Goal: Find specific page/section: Find specific page/section

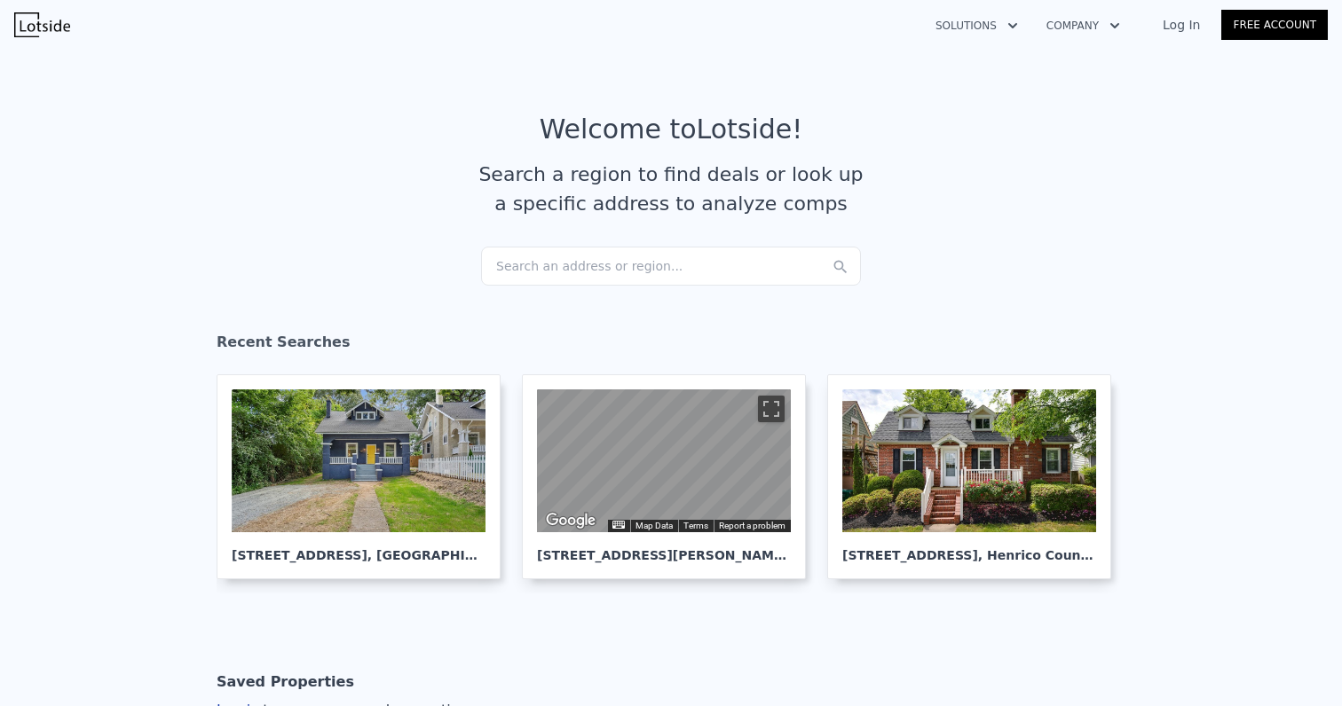
click at [643, 270] on div "Search an address or region..." at bounding box center [671, 266] width 380 height 39
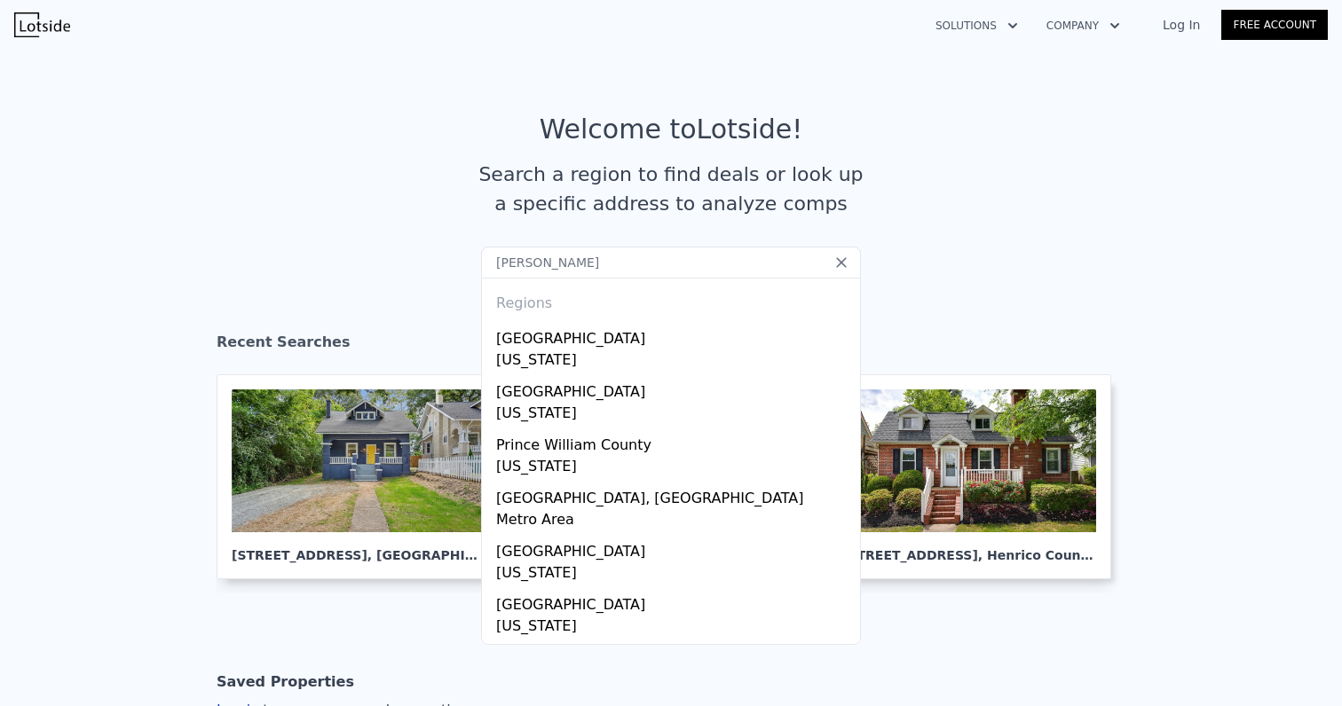
type input "willia"
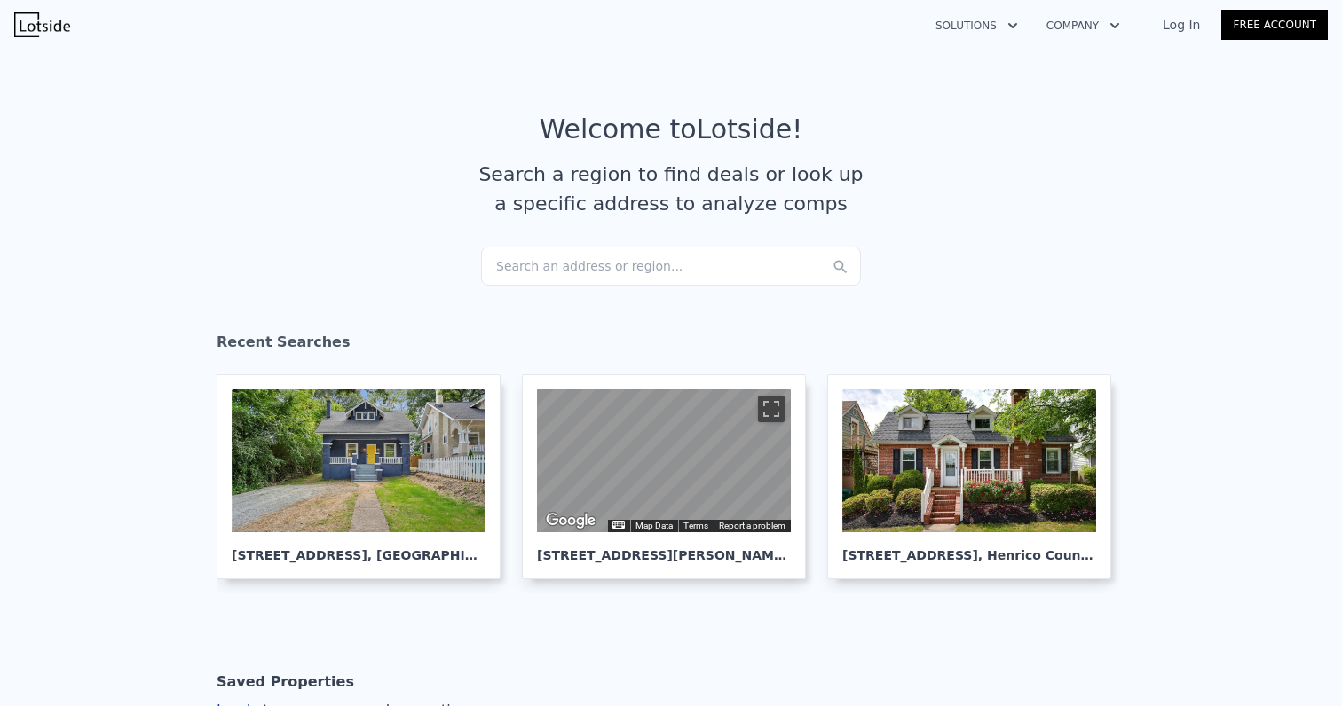
click at [665, 269] on div "Search an address or region..." at bounding box center [671, 266] width 380 height 39
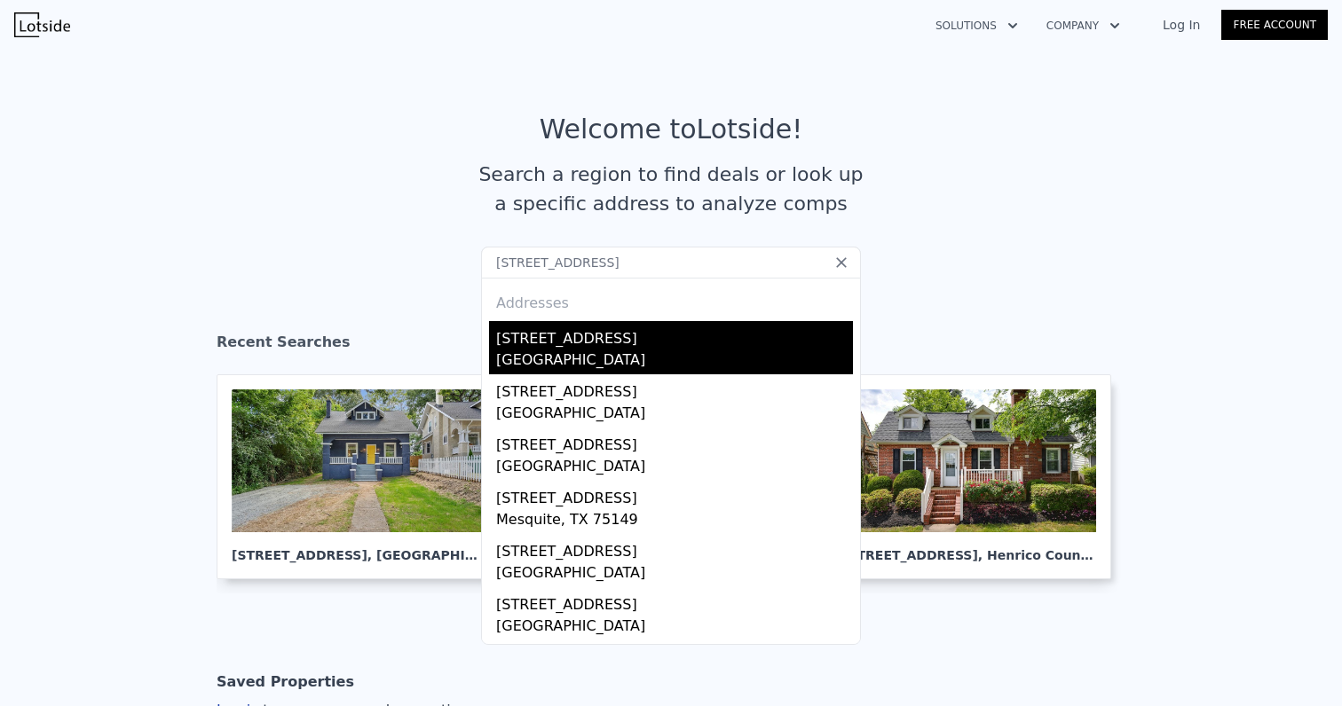
type input "[STREET_ADDRESS]"
click at [646, 366] on div "[GEOGRAPHIC_DATA]" at bounding box center [674, 362] width 357 height 25
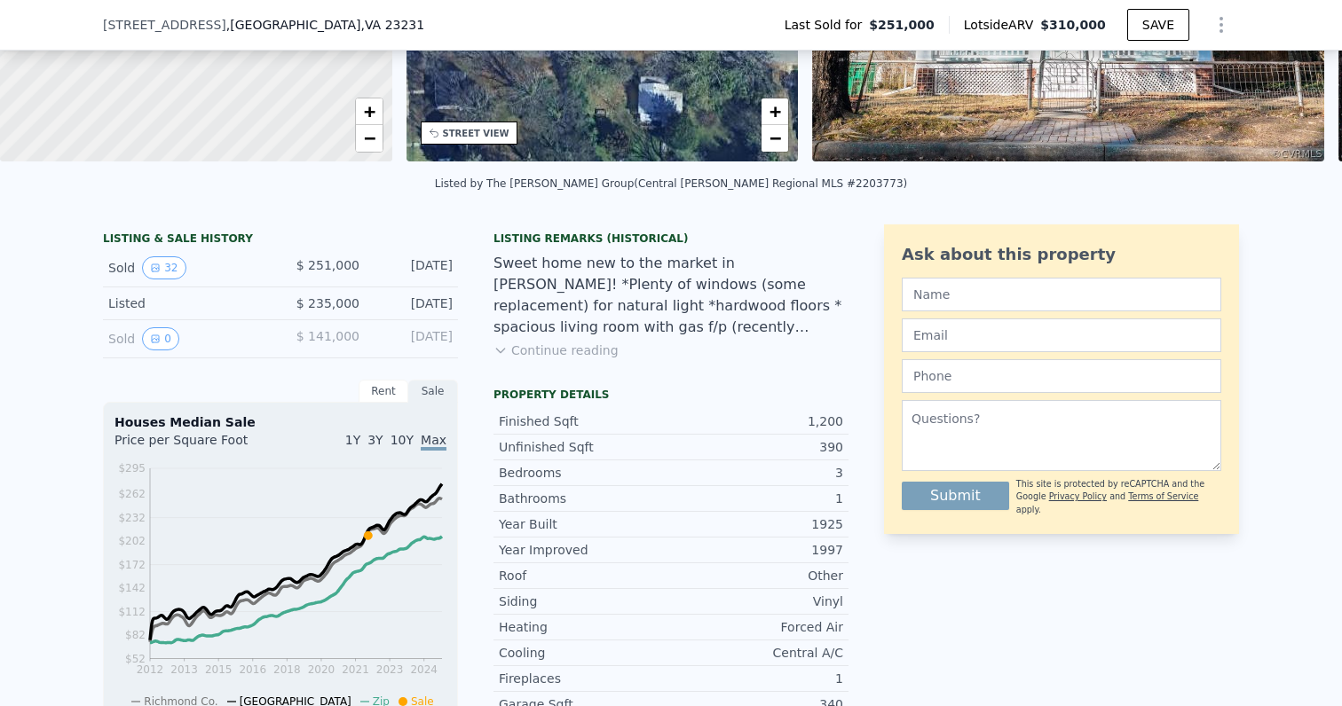
scroll to position [6, 0]
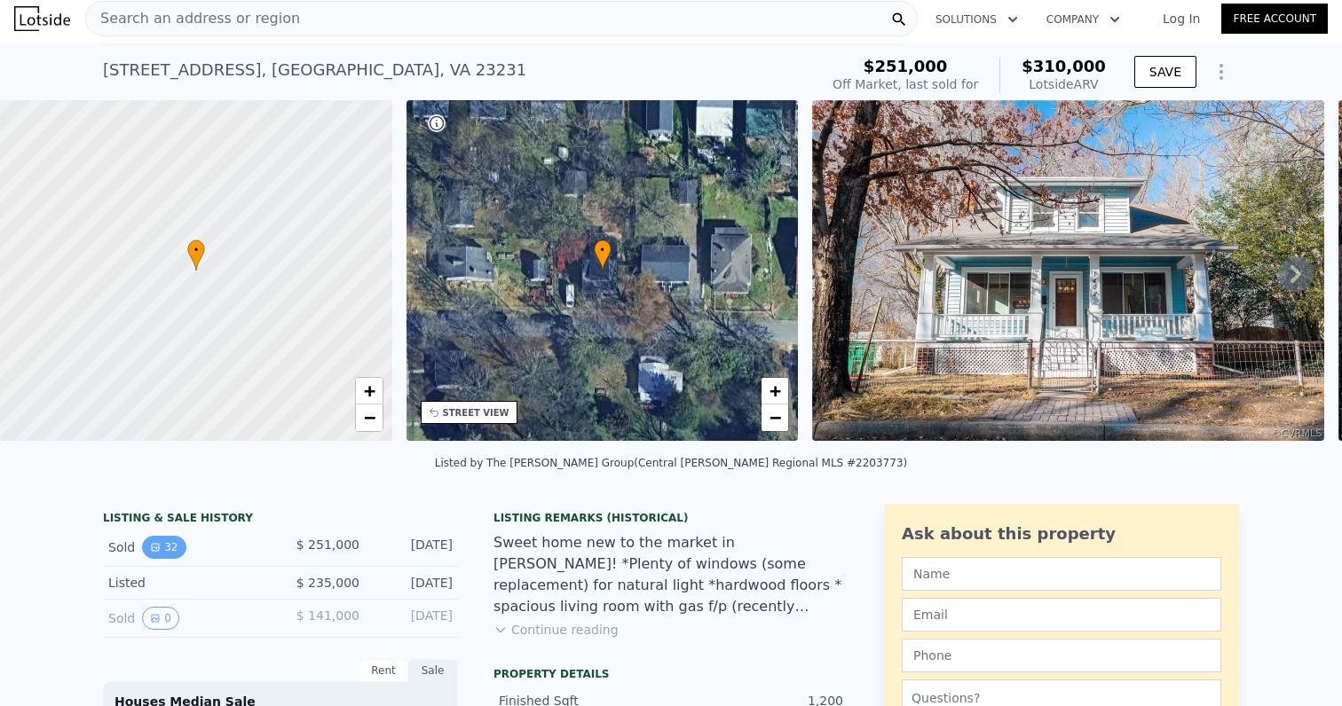
click at [169, 539] on button "32" at bounding box center [163, 547] width 43 height 23
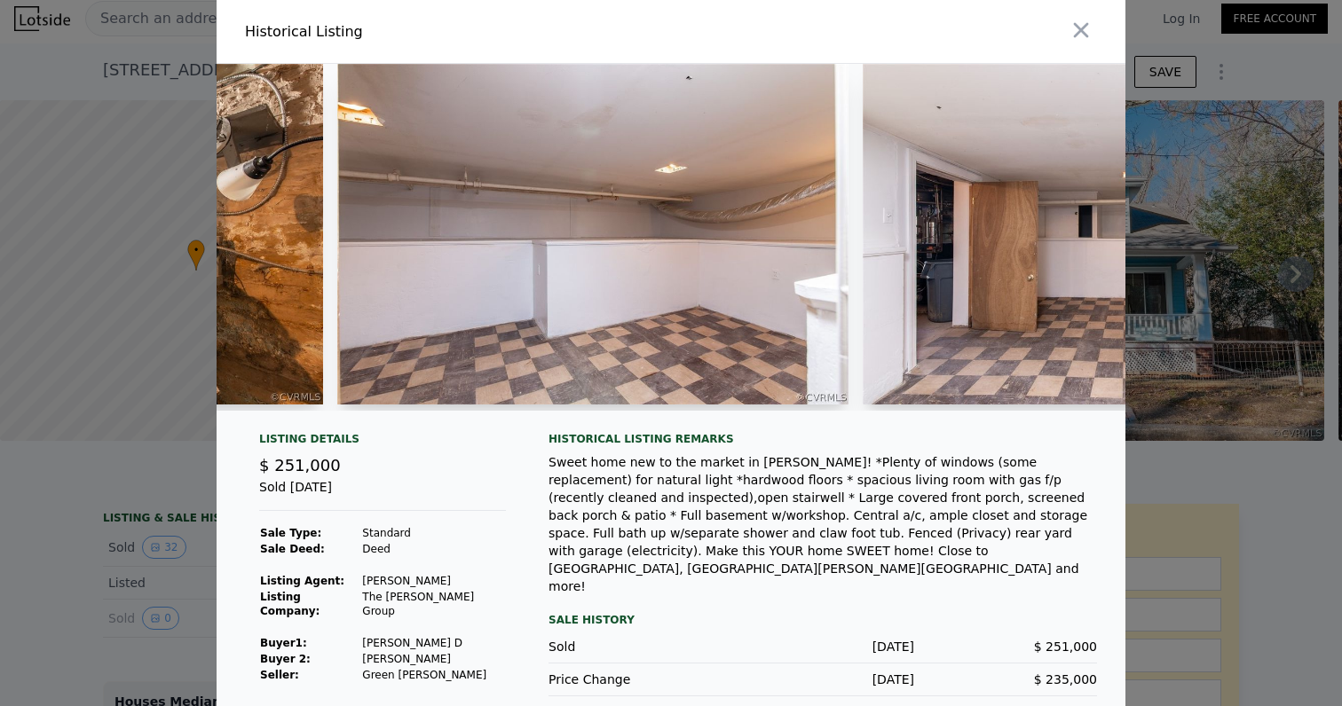
scroll to position [0, 14007]
